Goal: Find specific page/section: Go to known website

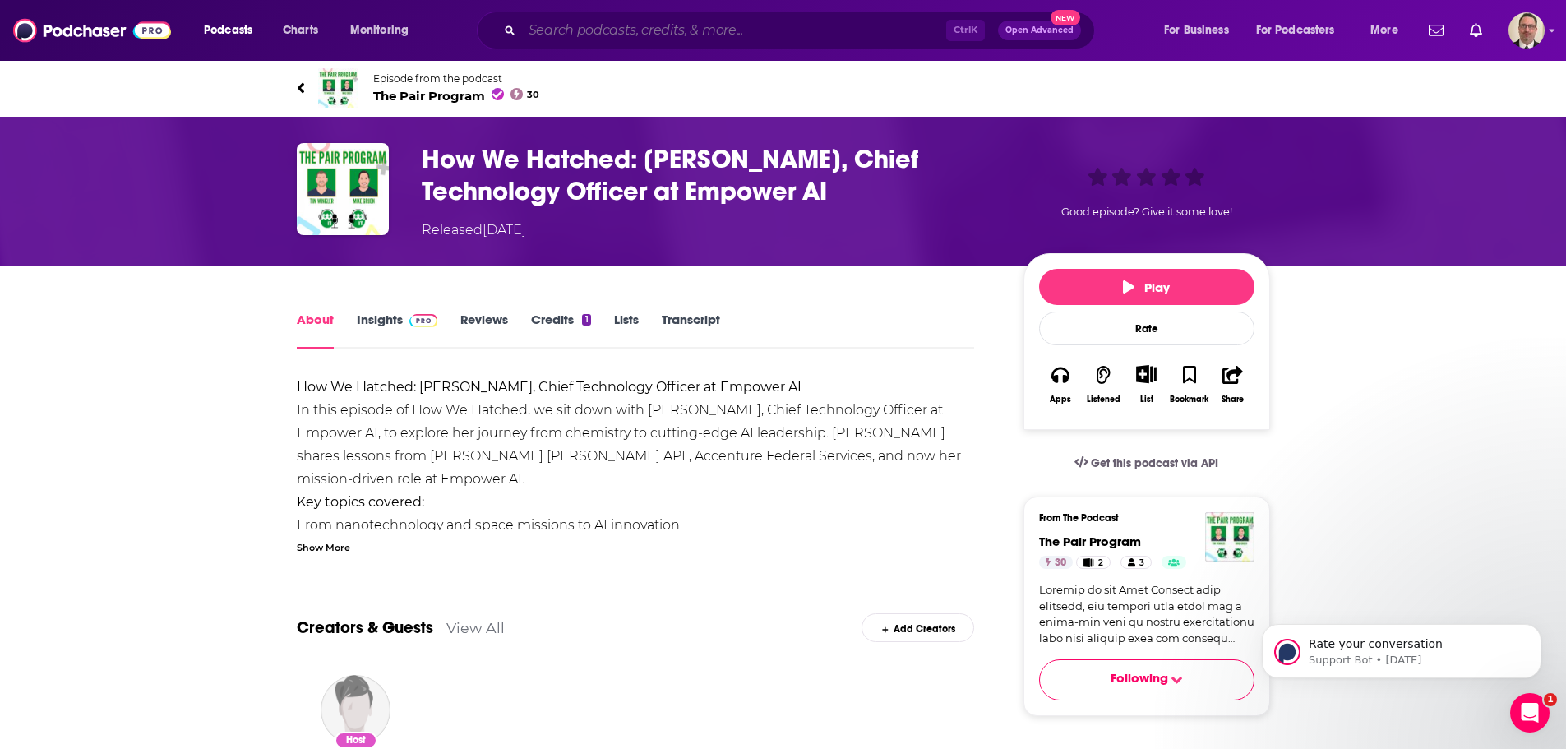
click at [625, 38] on input "Search podcasts, credits, & more..." at bounding box center [734, 30] width 424 height 26
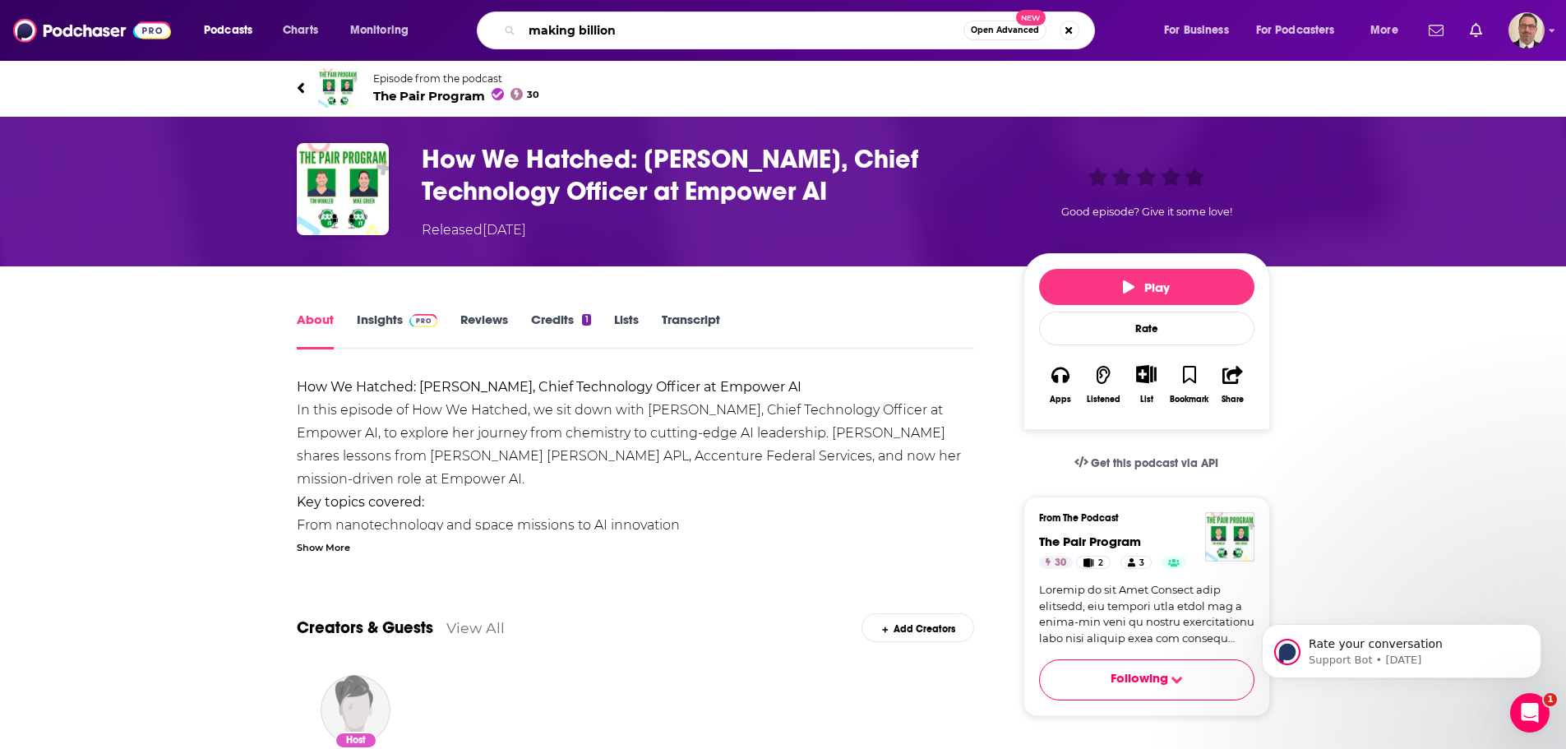
type input "making billions"
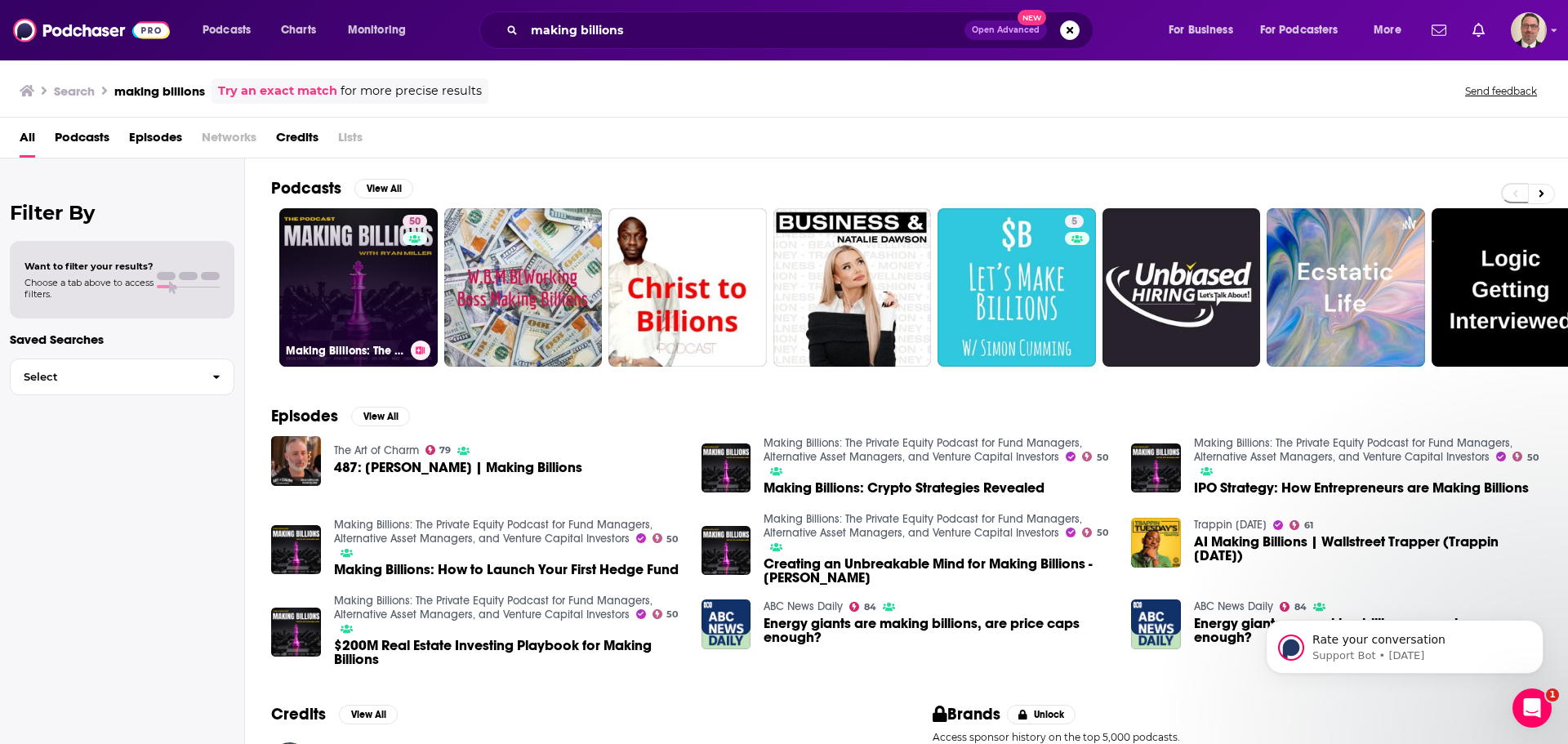
click at [316, 276] on link "50 Making Billions: The Private Equity Podcast for Fund Managers, Alternative A…" at bounding box center [358, 287] width 158 height 158
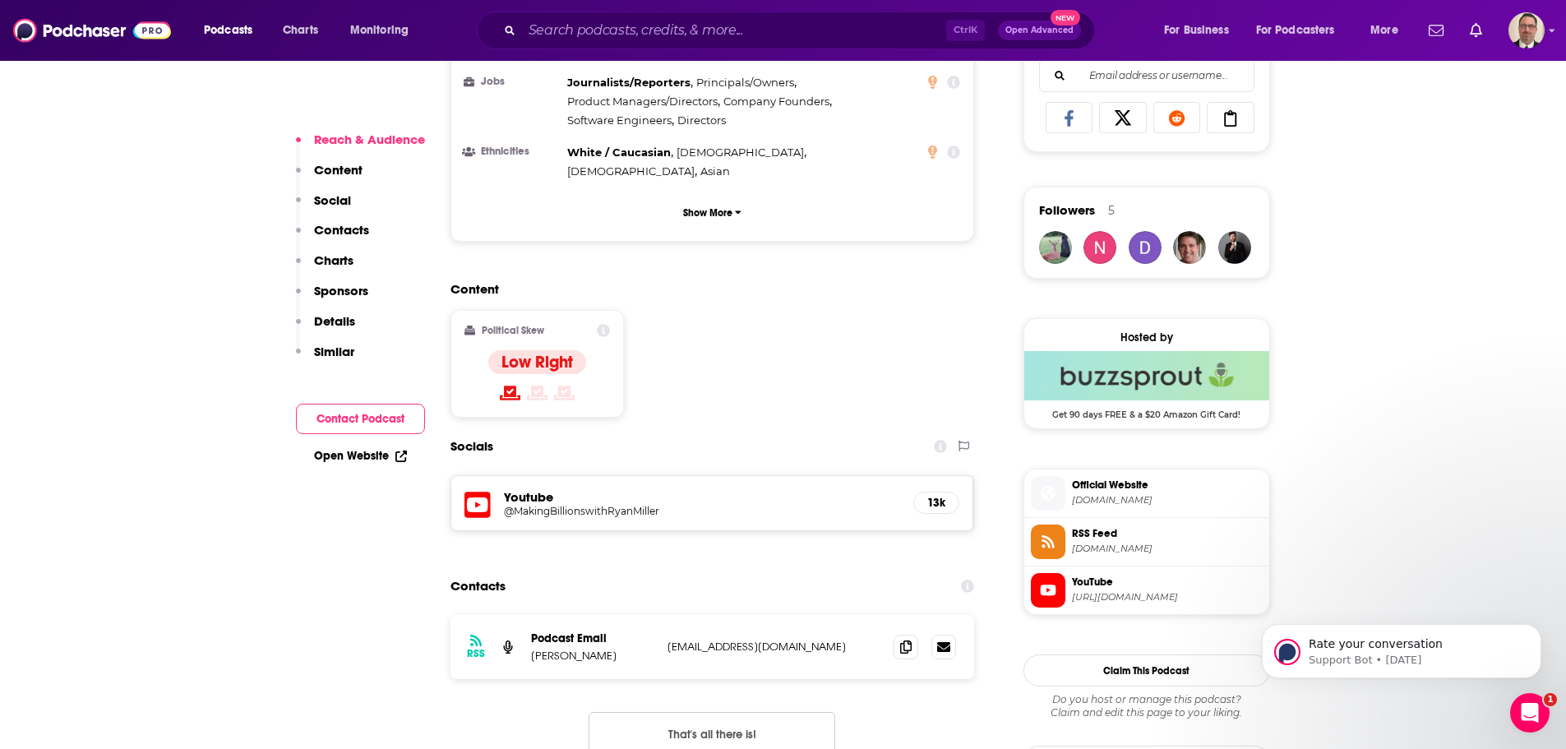
scroll to position [1397, 0]
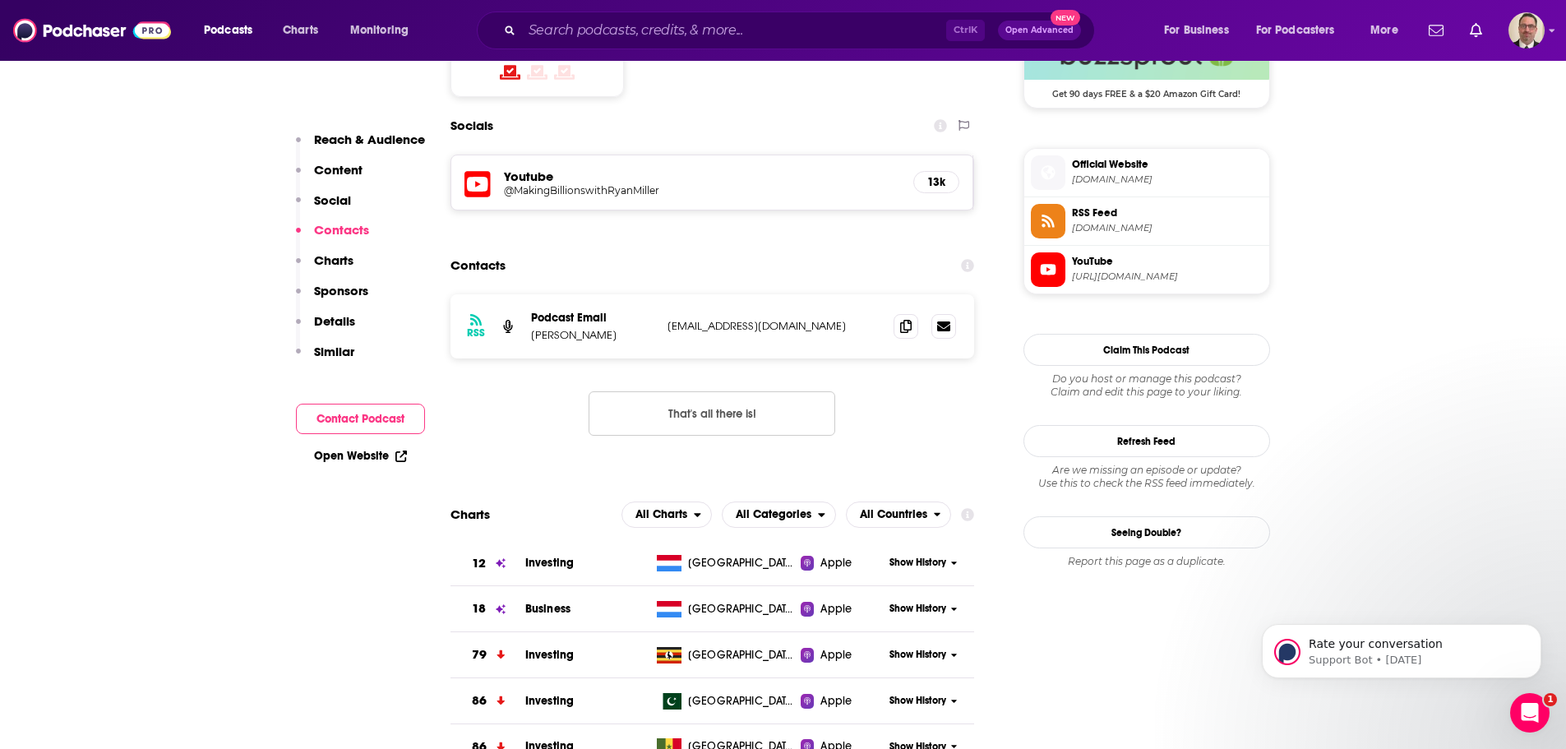
click at [1089, 271] on span "[URL][DOMAIN_NAME]" at bounding box center [1167, 276] width 191 height 12
